Goal: Transaction & Acquisition: Purchase product/service

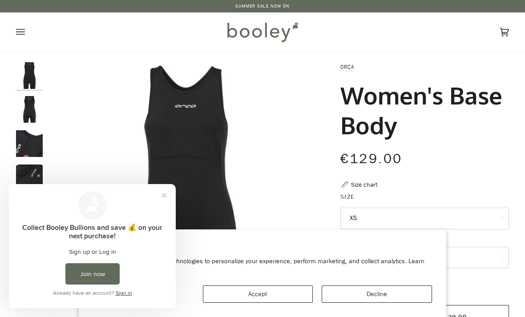
click at [166, 197] on button "Close prompt" at bounding box center [164, 196] width 16 height 16
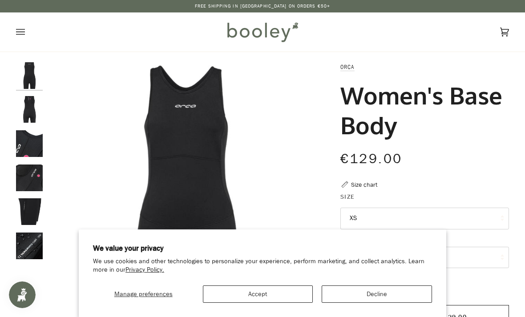
click at [362, 291] on button "Decline" at bounding box center [377, 294] width 110 height 17
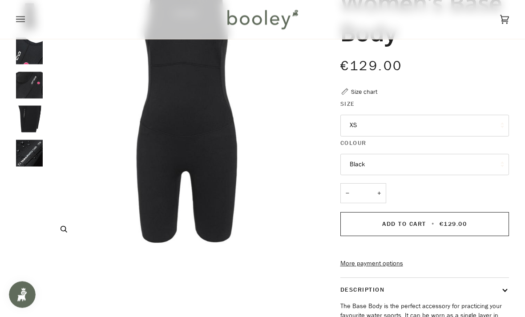
scroll to position [92, 0]
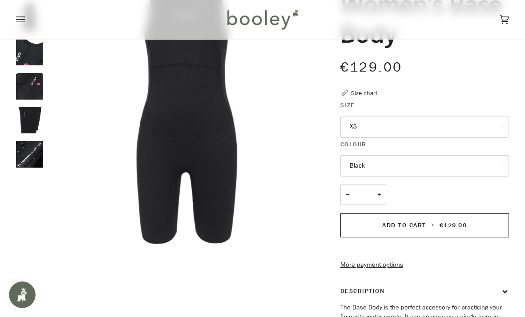
click at [495, 131] on button "XS" at bounding box center [424, 127] width 169 height 22
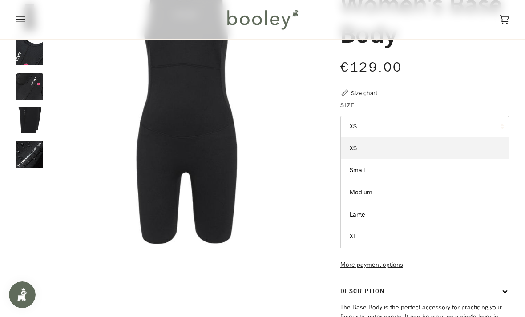
click at [362, 197] on link "Medium" at bounding box center [425, 192] width 168 height 22
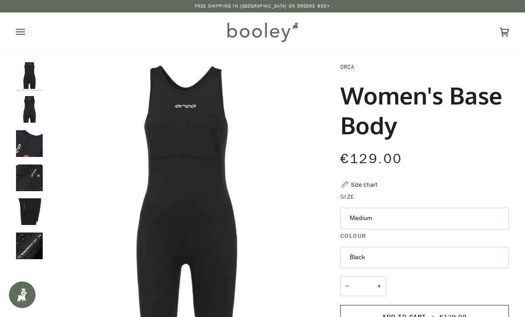
click at [196, 183] on img "Orca Women's Base Body Black - Booley Galway" at bounding box center [185, 200] width 277 height 277
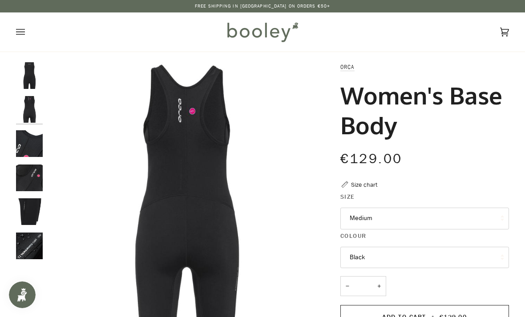
click at [204, 182] on img "Orca Women's Base Body Black - Booley Galway" at bounding box center [185, 200] width 277 height 277
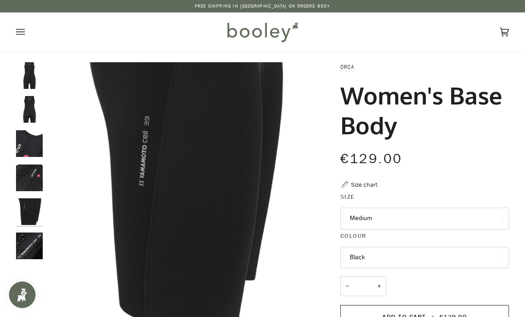
click at [30, 77] on img "Orca Women's Base Body Black - Booley Galway" at bounding box center [29, 75] width 27 height 27
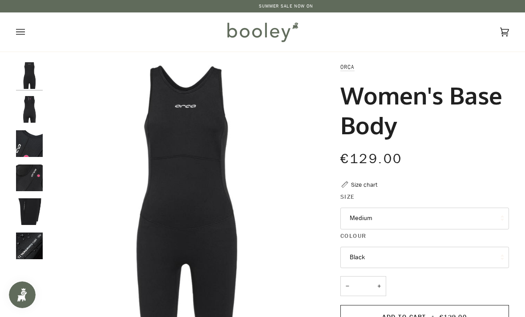
click at [35, 113] on img "Orca Women's Base Body Black - Booley Galway" at bounding box center [29, 109] width 27 height 27
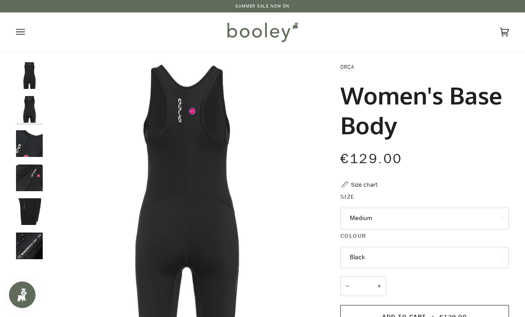
click at [33, 145] on img "Orca Women's Base Body Black - Booley Galway" at bounding box center [29, 143] width 27 height 27
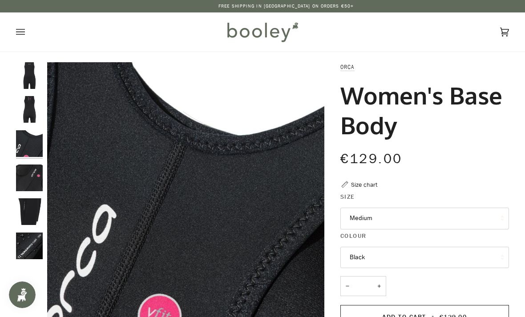
click at [33, 180] on img "Orca Women's Base Body Black - Booley Galway" at bounding box center [29, 178] width 27 height 27
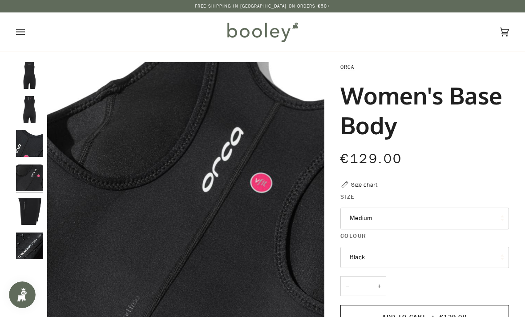
click at [35, 212] on img "Orca Women's Base Body Black - Booley Galway" at bounding box center [29, 211] width 27 height 27
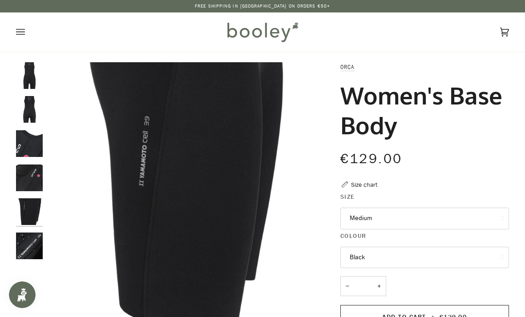
click at [33, 248] on img "Orca Women's Base Body Black - Booley Galway" at bounding box center [29, 246] width 27 height 27
